Goal: Find specific page/section: Find specific page/section

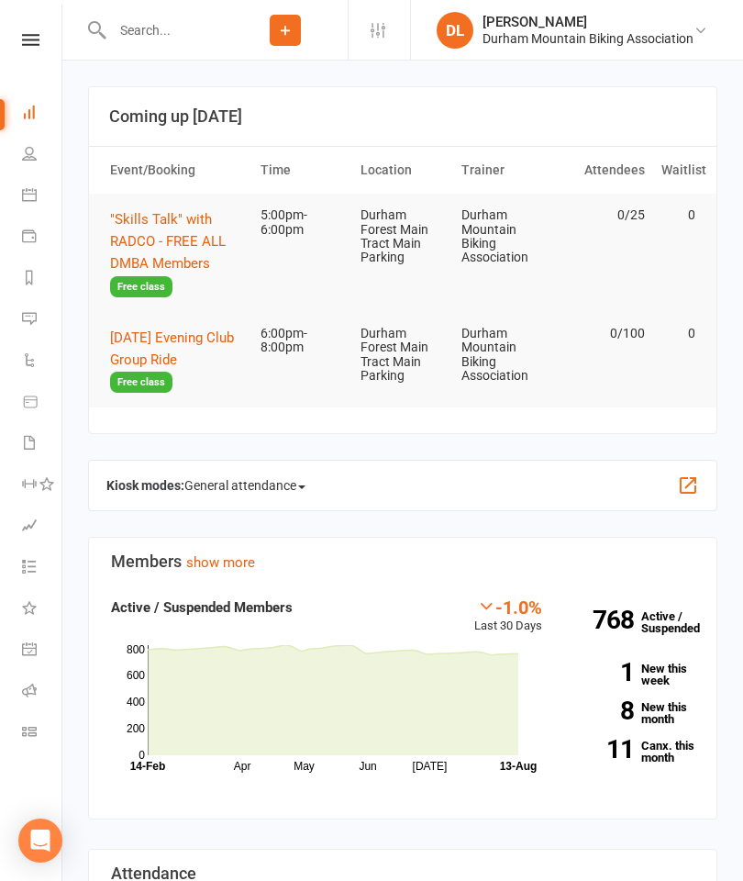
click at [39, 189] on link "Calendar" at bounding box center [42, 196] width 41 height 41
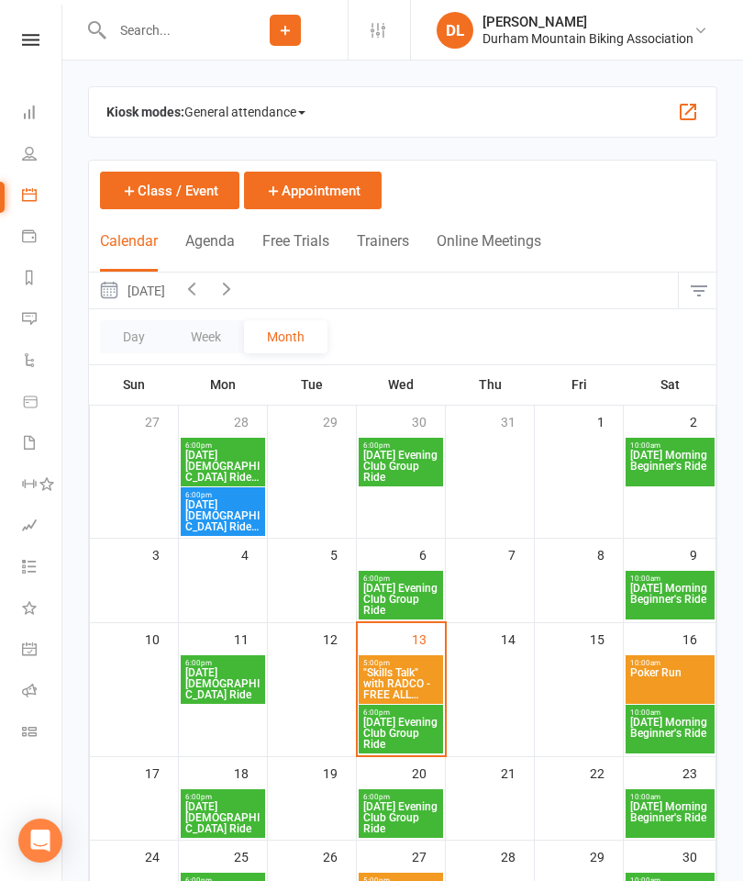
click at [663, 734] on span "[DATE] Morning Beginner's Ride" at bounding box center [671, 733] width 82 height 33
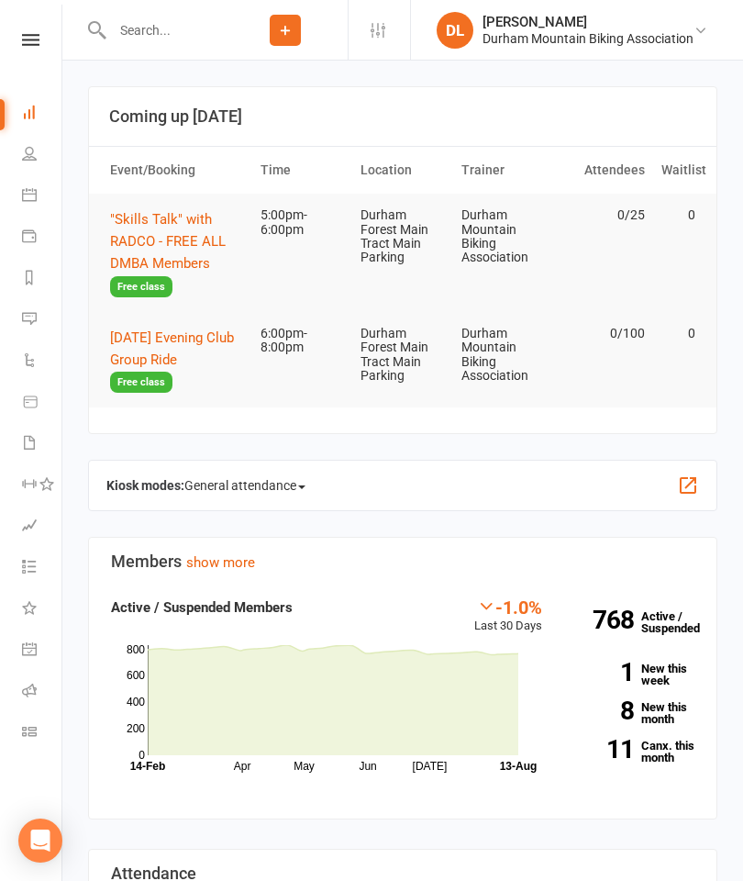
click at [37, 175] on link "People" at bounding box center [42, 155] width 41 height 41
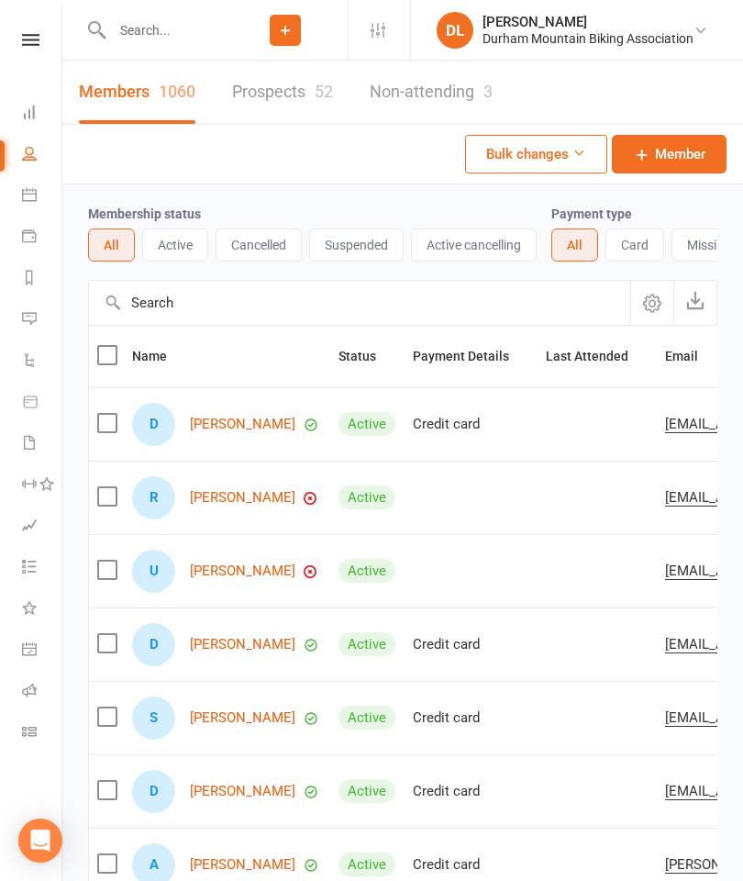
click at [35, 190] on icon at bounding box center [29, 194] width 15 height 15
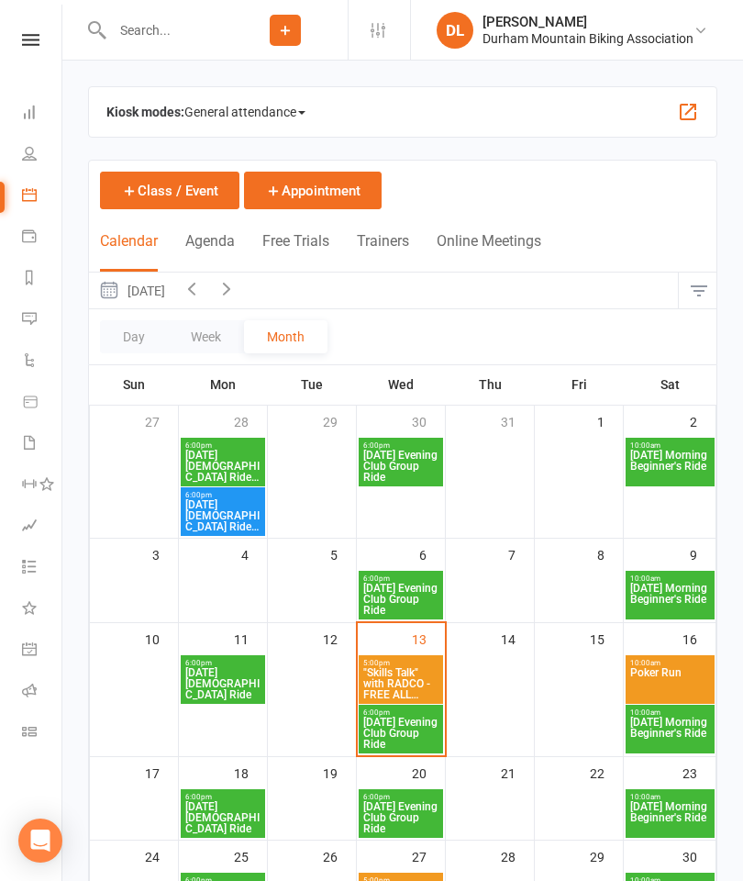
click at [675, 684] on span "Poker Run" at bounding box center [671, 683] width 82 height 33
